Goal: Find specific page/section: Find specific page/section

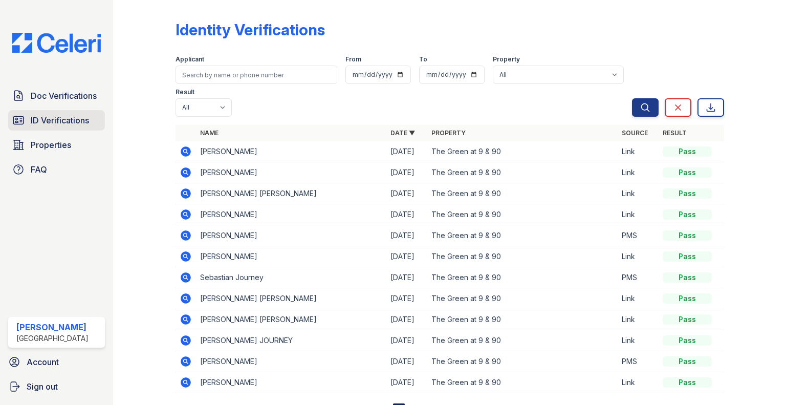
click at [49, 115] on span "ID Verifications" at bounding box center [60, 120] width 58 height 12
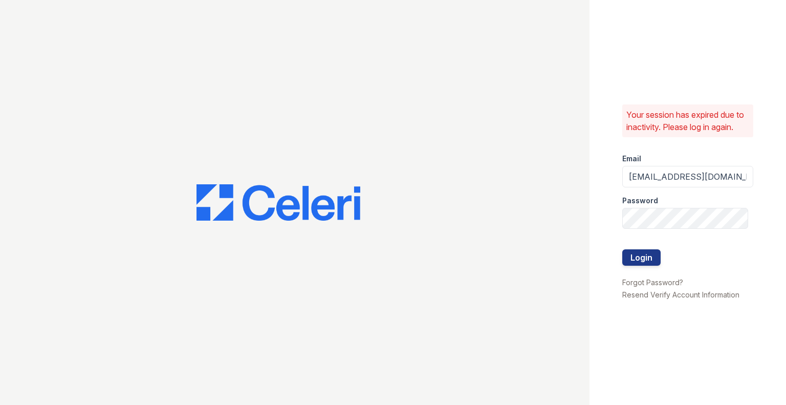
click at [49, 115] on div at bounding box center [295, 202] width 590 height 405
click at [642, 262] on button "Login" at bounding box center [642, 257] width 38 height 16
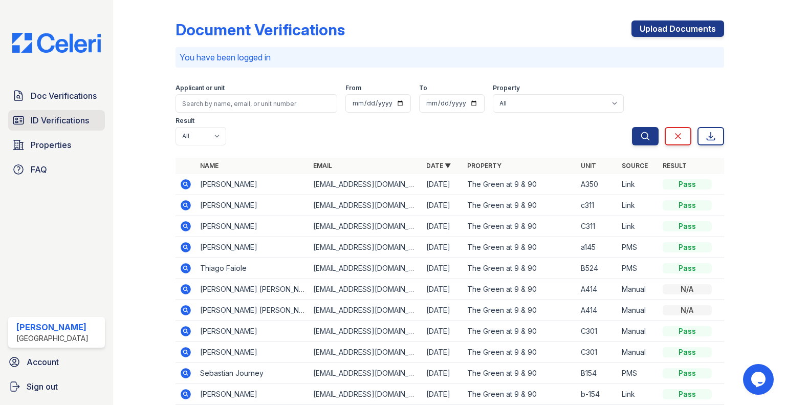
click at [79, 118] on span "ID Verifications" at bounding box center [60, 120] width 58 height 12
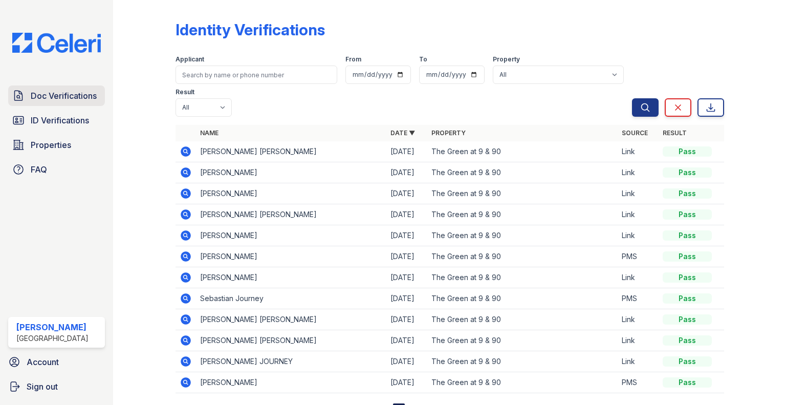
click at [42, 90] on span "Doc Verifications" at bounding box center [64, 96] width 66 height 12
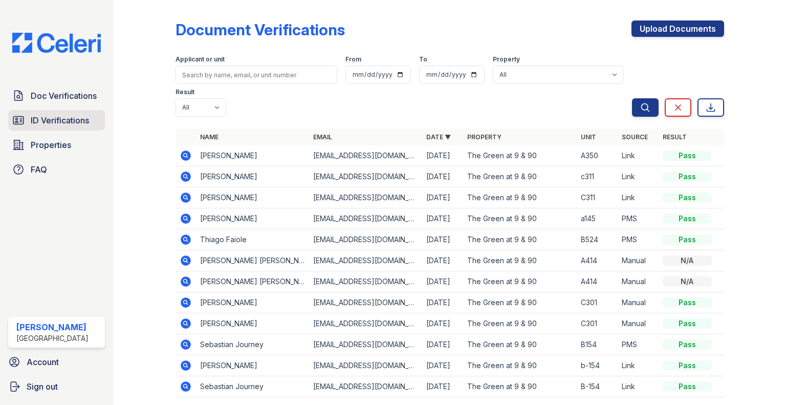
click at [59, 115] on span "ID Verifications" at bounding box center [60, 120] width 58 height 12
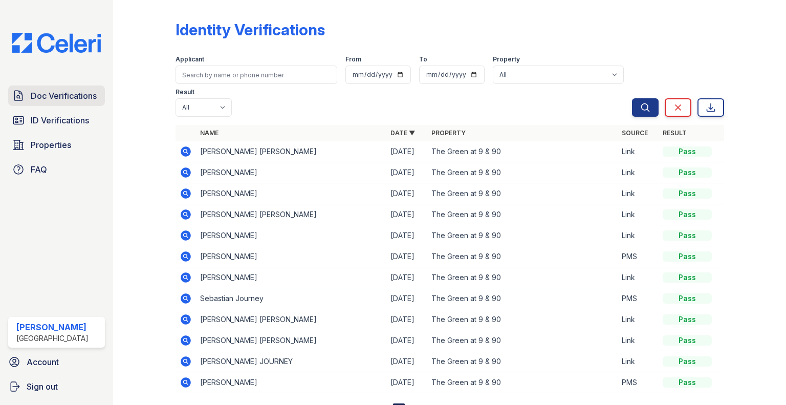
click at [58, 98] on span "Doc Verifications" at bounding box center [64, 96] width 66 height 12
